Goal: Transaction & Acquisition: Purchase product/service

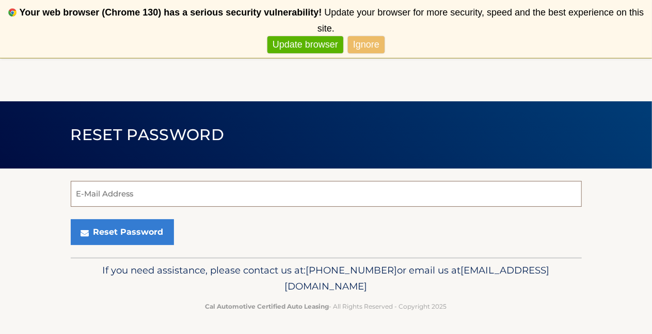
click at [142, 204] on input "E-Mail Address" at bounding box center [326, 194] width 511 height 26
type input "[EMAIL_ADDRESS][DOMAIN_NAME]"
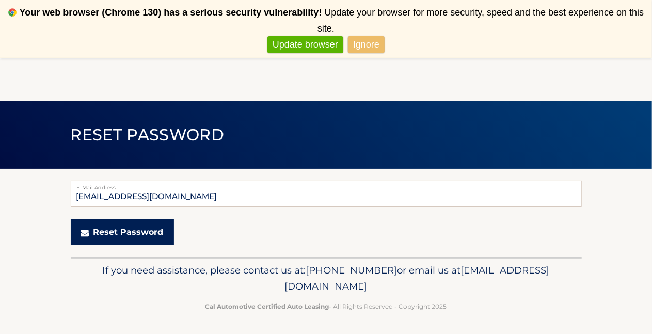
click at [117, 238] on button "Reset Password" at bounding box center [122, 232] width 103 height 26
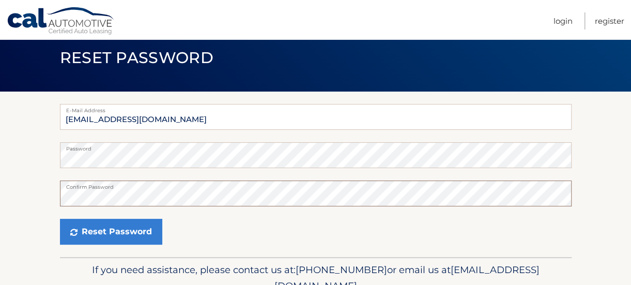
scroll to position [52, 0]
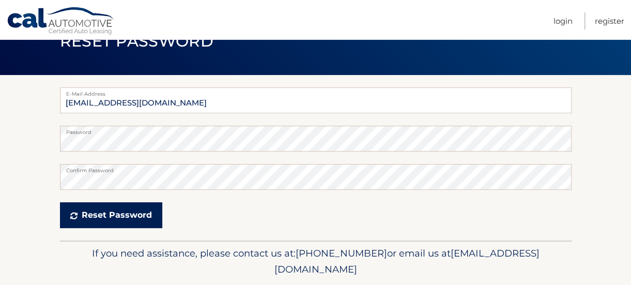
click at [143, 222] on button "Reset Password" at bounding box center [111, 215] width 102 height 26
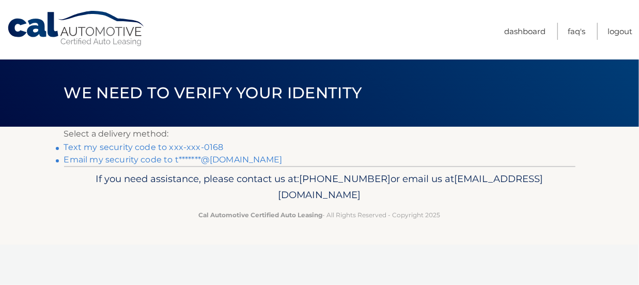
click at [207, 145] on link "Text my security code to xxx-xxx-0168" at bounding box center [144, 147] width 160 height 10
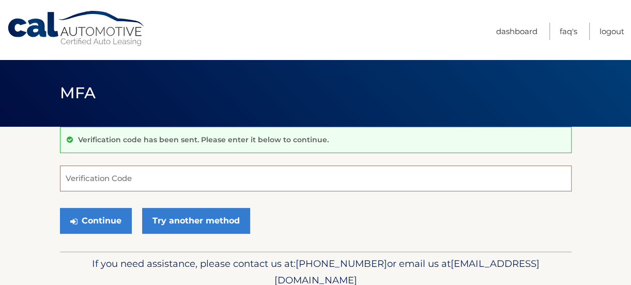
click at [171, 173] on input "Verification Code" at bounding box center [315, 178] width 511 height 26
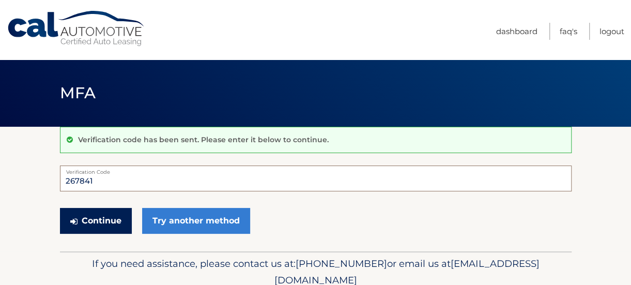
type input "267841"
click at [100, 220] on button "Continue" at bounding box center [96, 221] width 72 height 26
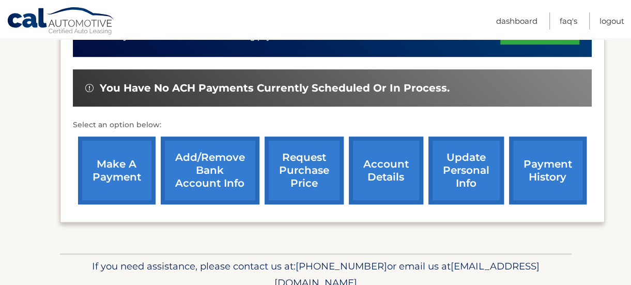
scroll to position [310, 0]
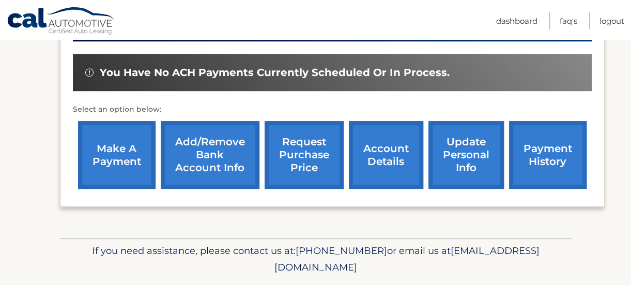
click at [108, 155] on link "make a payment" at bounding box center [116, 155] width 77 height 68
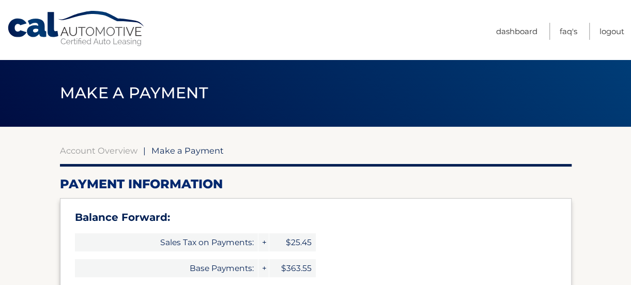
select select "ZTQ4ZmZmMDctMDM3OS00YTg4LWEyZGEtMzY4NjhmYWU1ZGNj"
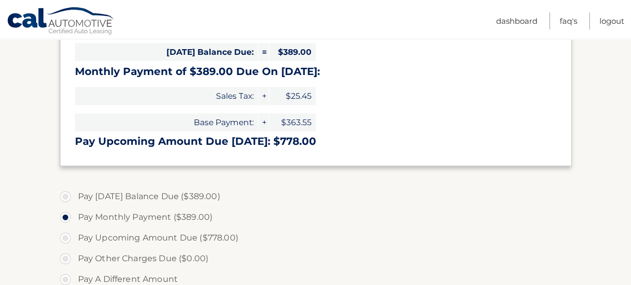
scroll to position [258, 0]
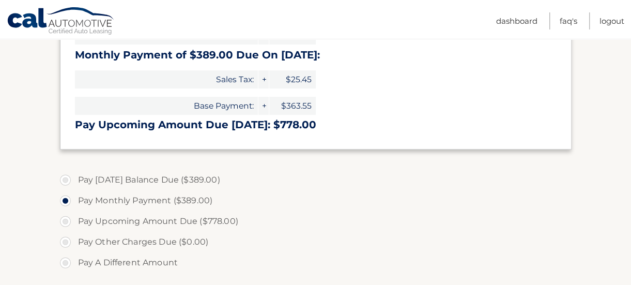
click at [68, 177] on label "Pay Today's Balance Due ($389.00)" at bounding box center [315, 179] width 511 height 21
click at [68, 177] on input "Pay Today's Balance Due ($389.00)" at bounding box center [69, 177] width 10 height 17
radio input "true"
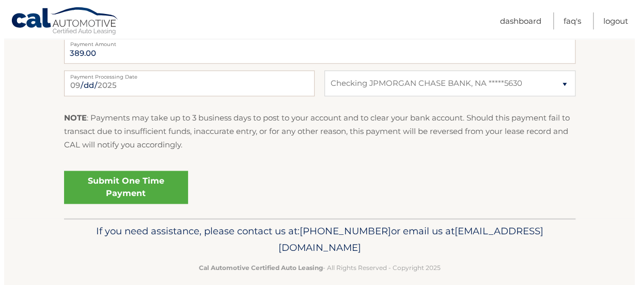
scroll to position [516, 0]
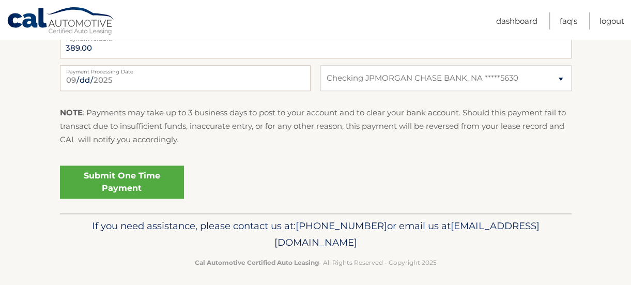
click at [127, 181] on link "Submit One Time Payment" at bounding box center [122, 181] width 124 height 33
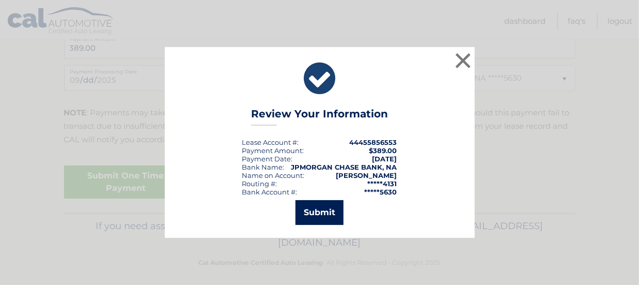
click at [322, 211] on button "Submit" at bounding box center [319, 212] width 48 height 25
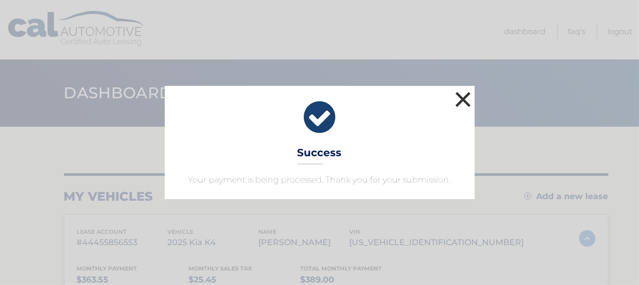
click at [457, 102] on button "×" at bounding box center [463, 99] width 21 height 21
